Goal: Task Accomplishment & Management: Manage account settings

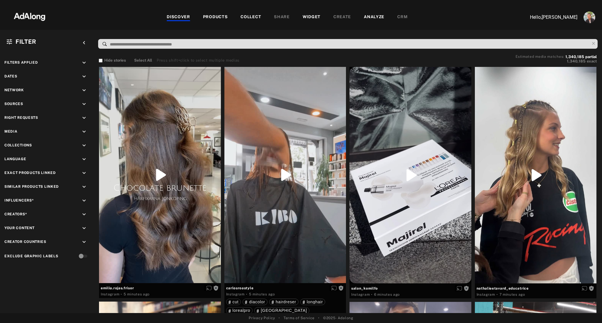
click at [254, 15] on div "COLLECT" at bounding box center [251, 17] width 21 height 7
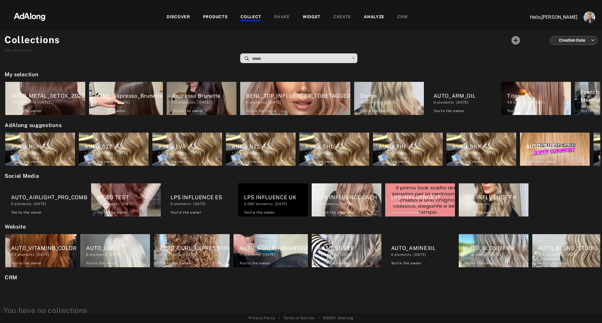
click at [259, 58] on input at bounding box center [301, 59] width 98 height 8
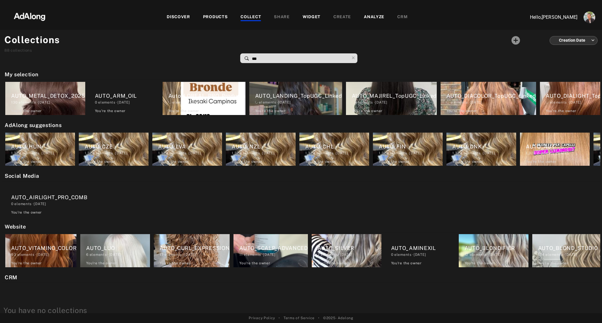
type input "****"
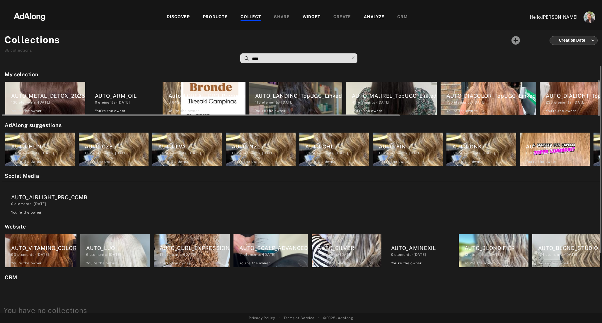
click at [286, 97] on div "AUTO_LANDING_TopUGC_Linked" at bounding box center [298, 96] width 87 height 8
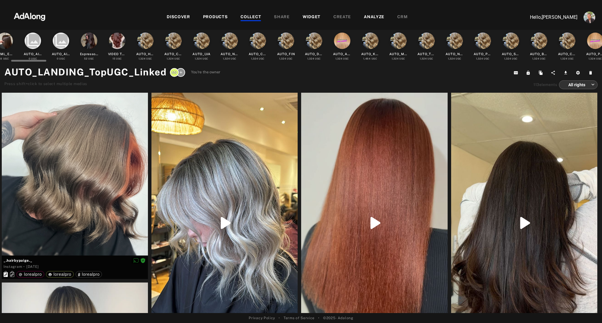
scroll to position [0, 36]
click at [254, 16] on div "COLLECT" at bounding box center [251, 17] width 21 height 7
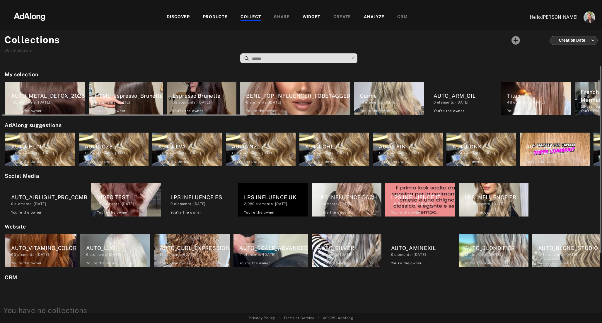
click at [197, 101] on div "52 elements · [DATE]" at bounding box center [205, 102] width 64 height 5
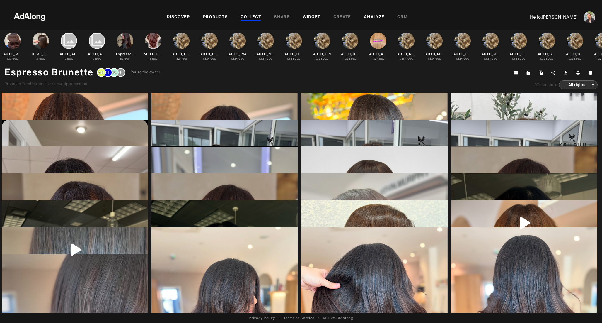
click at [142, 70] on span "You're the owner" at bounding box center [146, 72] width 30 height 6
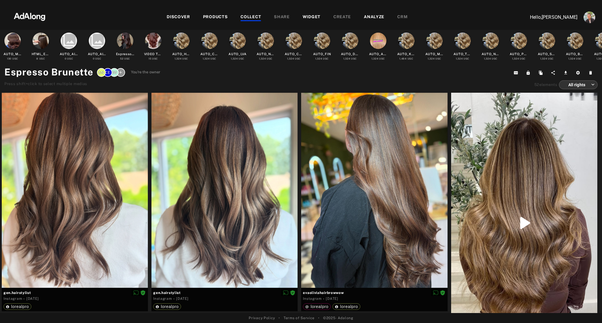
click at [120, 74] on icon at bounding box center [120, 72] width 3 height 3
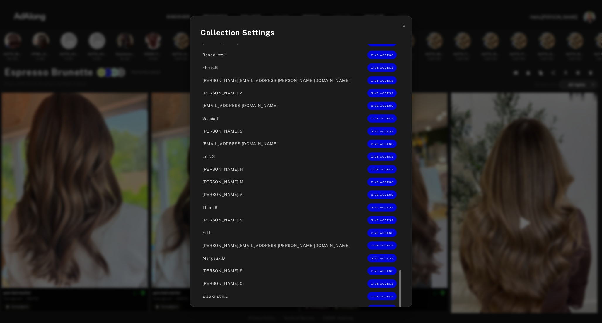
scroll to position [686, 0]
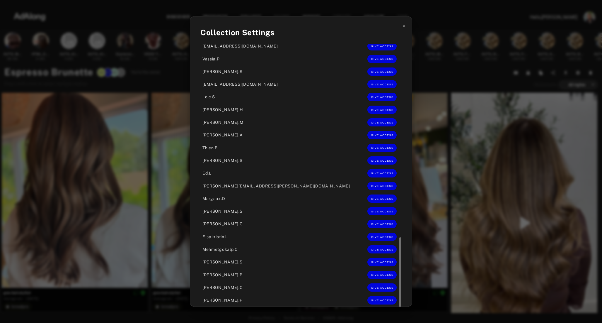
click at [371, 311] on span "GIVE ACCESS" at bounding box center [382, 312] width 23 height 3
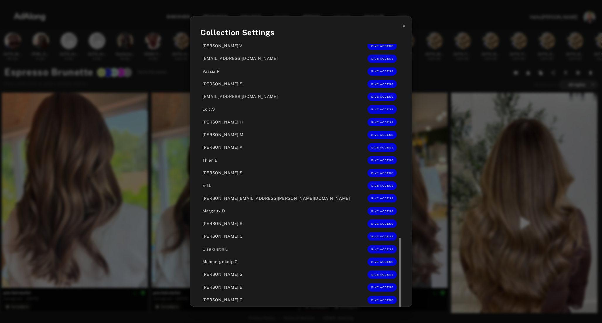
click at [371, 311] on span "GIVE ACCESS" at bounding box center [382, 312] width 23 height 3
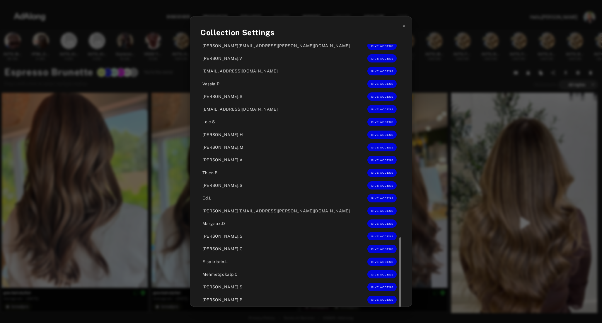
click at [371, 311] on span "GIVE ACCESS" at bounding box center [382, 312] width 23 height 3
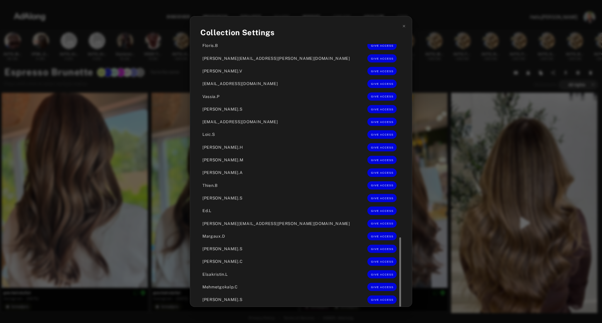
click at [371, 311] on span "GIVE ACCESS" at bounding box center [382, 312] width 23 height 3
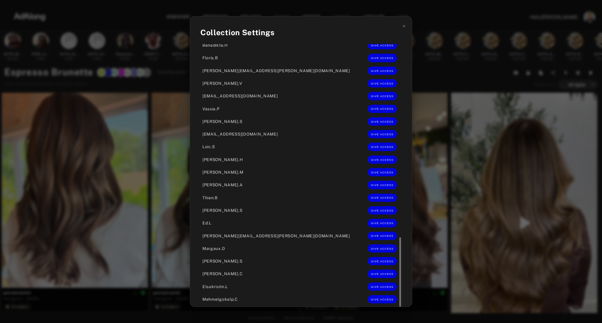
click at [407, 78] on div "Collection Settings Who has access [EMAIL_ADDRESS][DOMAIN_NAME] View Edit [PERS…" at bounding box center [301, 161] width 602 height 323
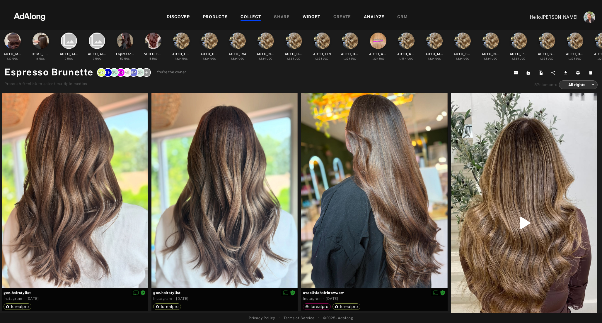
click at [250, 11] on div "DISCOVER PRODUCTS COLLECT SHARE WIDGET CREATE ANALYZE CRM" at bounding box center [287, 17] width 464 height 20
click at [250, 18] on div "COLLECT" at bounding box center [251, 17] width 21 height 7
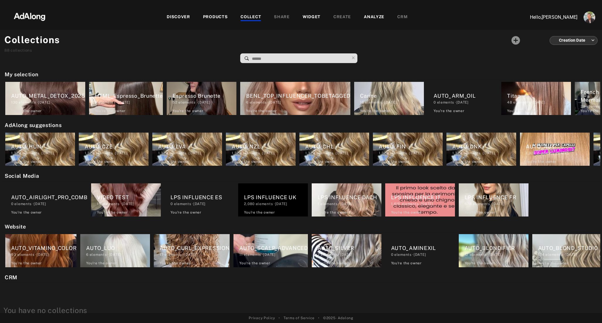
click at [262, 58] on input at bounding box center [301, 59] width 98 height 8
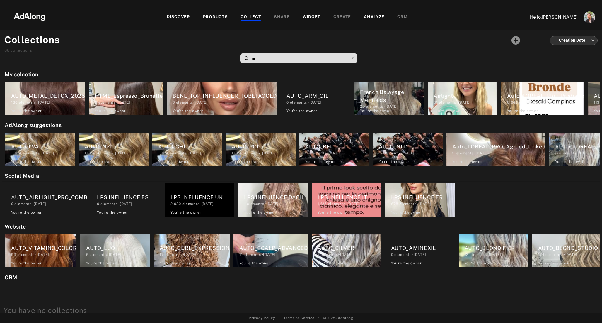
type input "***"
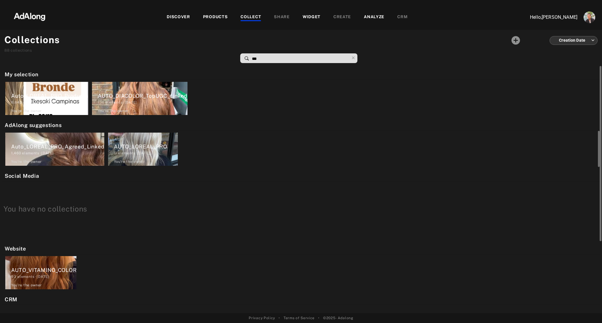
click at [141, 148] on div "AUTO_LOREAL_PRO" at bounding box center [146, 146] width 64 height 8
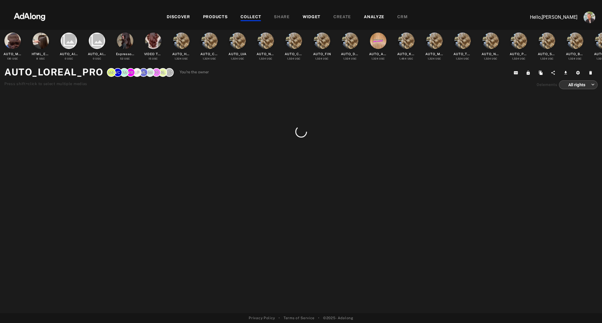
click at [193, 72] on span "You're the owner" at bounding box center [195, 72] width 30 height 6
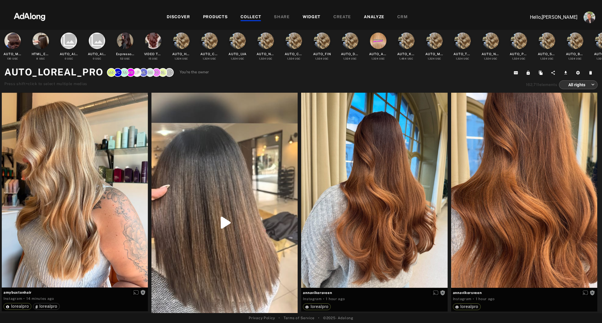
click at [167, 70] on div "+61" at bounding box center [169, 72] width 9 height 9
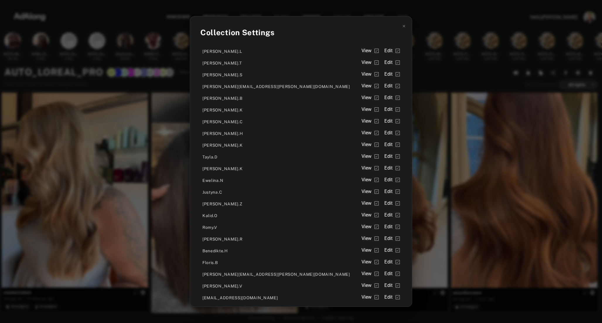
scroll to position [661, 0]
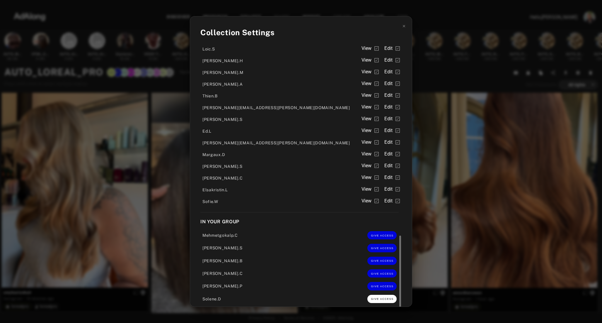
click at [371, 297] on span "GIVE ACCESS" at bounding box center [382, 298] width 23 height 3
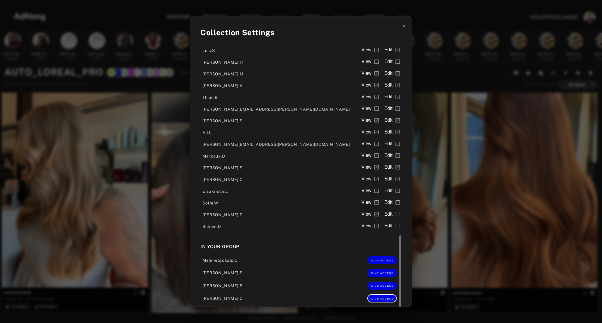
click at [371, 297] on span "GIVE ACCESS" at bounding box center [382, 298] width 23 height 3
click at [371, 296] on span "GIVE ACCESS" at bounding box center [382, 297] width 23 height 3
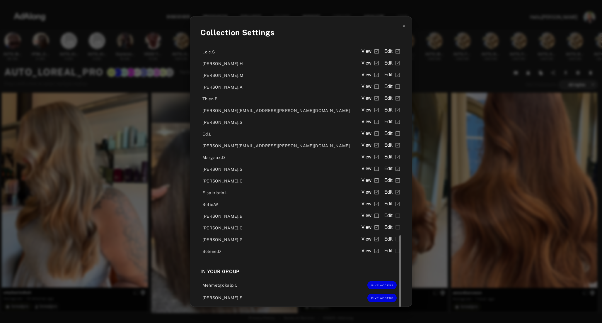
click at [385, 250] on label "Edit" at bounding box center [393, 250] width 16 height 7
click at [385, 239] on label "Edit" at bounding box center [393, 238] width 16 height 7
click at [385, 224] on span "Edit" at bounding box center [389, 227] width 8 height 7
click at [385, 214] on span "Edit" at bounding box center [389, 215] width 8 height 7
click at [339, 276] on div "In your group Mehmetgokalp.C GIVE ACCESS [PERSON_NAME].S GIVE ACCESS" at bounding box center [300, 285] width 198 height 35
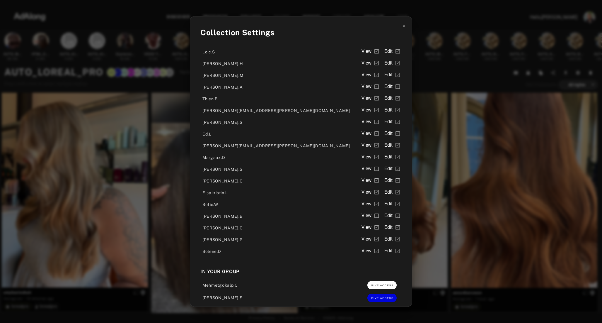
click at [371, 284] on span "GIVE ACCESS" at bounding box center [382, 285] width 23 height 3
click at [368, 301] on button "GIVE ACCESS" at bounding box center [382, 297] width 29 height 8
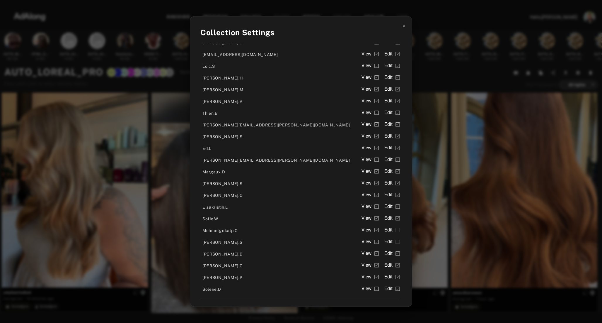
click at [125, 73] on div "Collection Settings Who has access [EMAIL_ADDRESS][DOMAIN_NAME] View Edit [PERS…" at bounding box center [301, 161] width 602 height 323
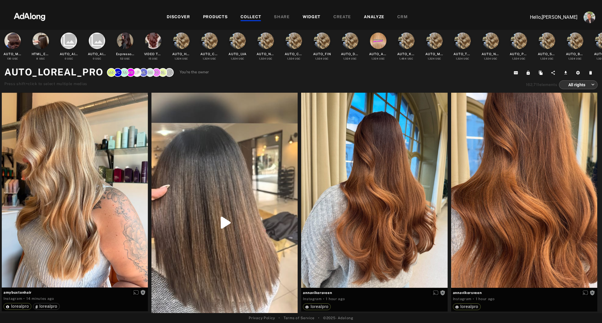
click at [250, 15] on div "COLLECT" at bounding box center [251, 17] width 21 height 7
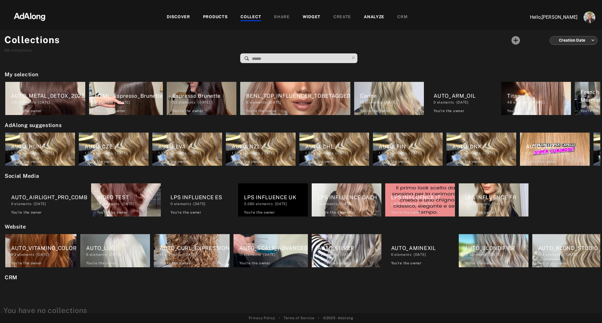
click at [257, 61] on input at bounding box center [301, 59] width 98 height 8
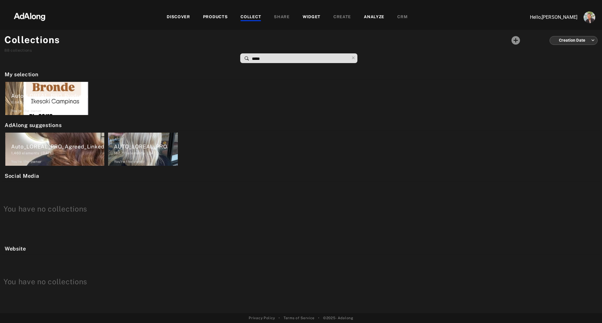
type input "******"
click at [77, 146] on div "Auto_LOREAL_PRO_Agreed_Linked" at bounding box center [57, 146] width 93 height 8
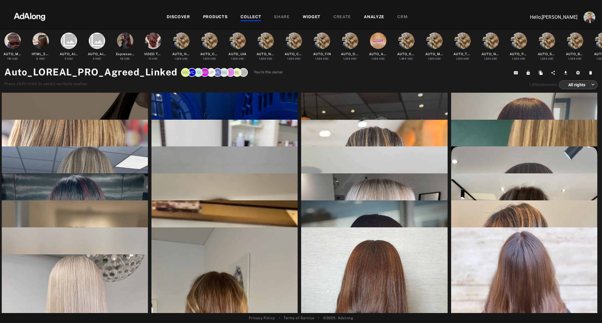
click at [244, 72] on div "+61" at bounding box center [243, 72] width 9 height 9
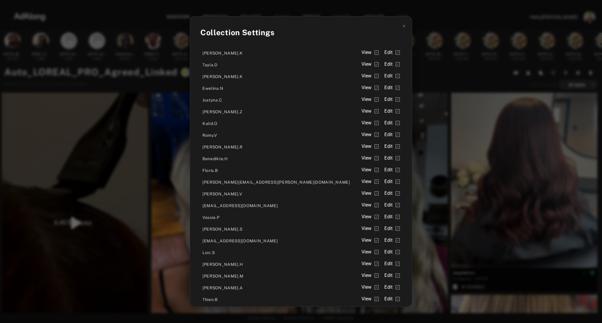
scroll to position [661, 0]
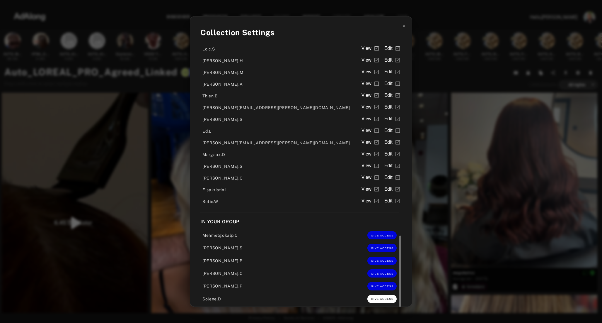
click at [371, 298] on span "GIVE ACCESS" at bounding box center [382, 298] width 23 height 3
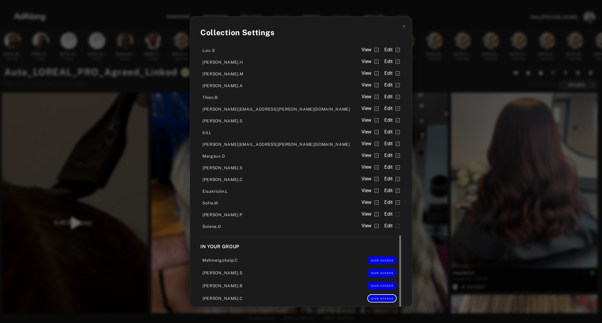
click at [371, 298] on span "GIVE ACCESS" at bounding box center [382, 298] width 23 height 3
click at [371, 298] on span "GIVE ACCESS" at bounding box center [382, 297] width 23 height 3
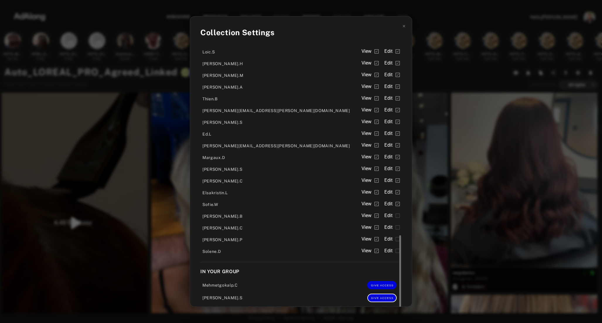
click at [371, 298] on span "GIVE ACCESS" at bounding box center [382, 297] width 23 height 3
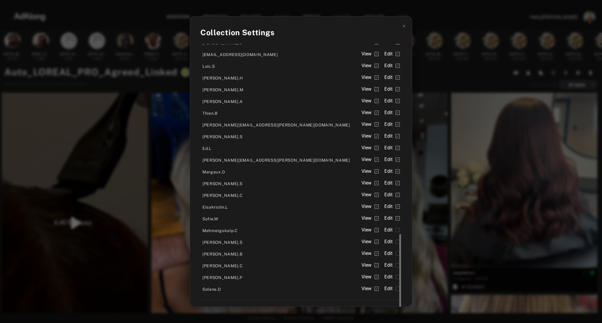
click at [385, 228] on span "Edit" at bounding box center [389, 229] width 8 height 7
click at [385, 243] on span "Edit" at bounding box center [389, 241] width 8 height 7
click at [385, 254] on span "Edit" at bounding box center [389, 253] width 8 height 7
click at [385, 263] on span "Edit" at bounding box center [389, 265] width 8 height 7
click at [130, 57] on div "Collection Settings Who has access [EMAIL_ADDRESS][DOMAIN_NAME] View Edit [PERS…" at bounding box center [301, 161] width 602 height 323
